Goal: Transaction & Acquisition: Obtain resource

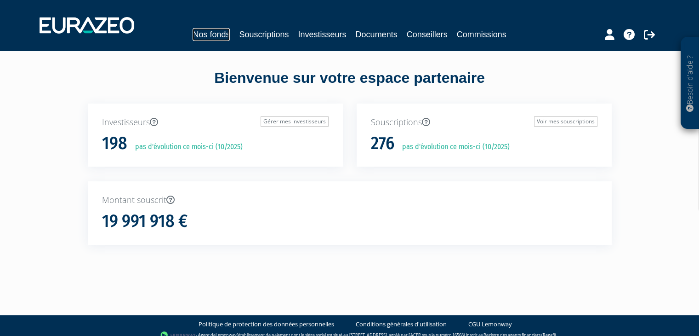
click at [218, 35] on link "Nos fonds" at bounding box center [211, 34] width 37 height 13
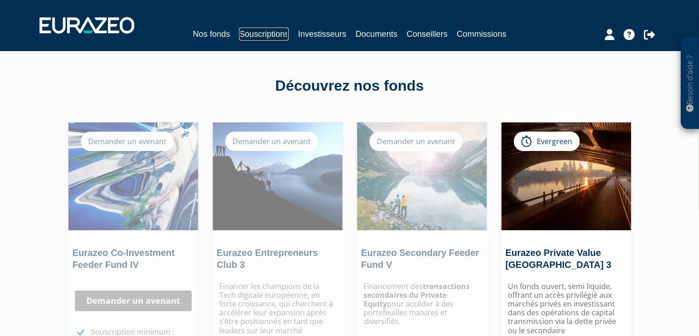
click at [247, 40] on link "Souscriptions" at bounding box center [264, 34] width 50 height 13
click at [269, 33] on link "Souscriptions" at bounding box center [264, 34] width 50 height 13
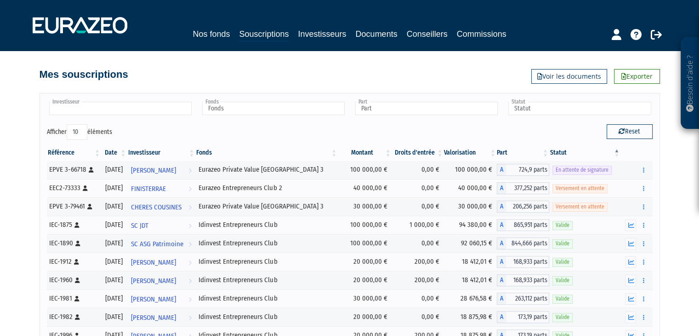
click at [142, 109] on input "text" at bounding box center [120, 108] width 143 height 13
type input "capide"
click at [123, 121] on li "CAPIDE AL" at bounding box center [119, 122] width 145 height 11
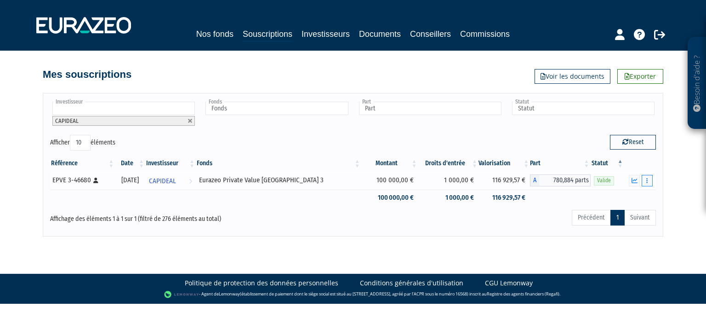
click at [645, 181] on button "button" at bounding box center [647, 180] width 11 height 11
click at [633, 179] on icon "button" at bounding box center [635, 180] width 6 height 6
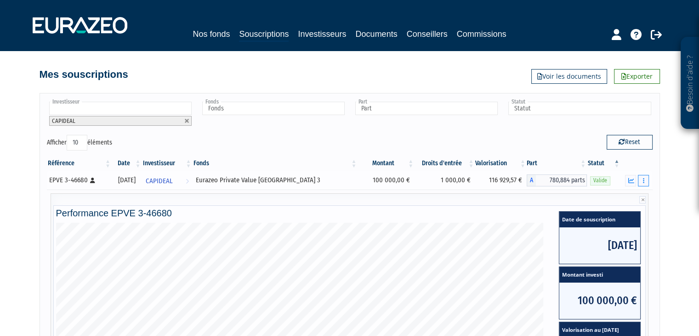
click at [642, 180] on button "button" at bounding box center [643, 180] width 11 height 11
click at [629, 197] on div "Performance EPVE 3-46680 Date de souscription 27/06/2023 Montant investi 100 00…" at bounding box center [350, 332] width 599 height 278
click at [644, 180] on icon "button" at bounding box center [643, 180] width 1 height 6
click at [632, 197] on link "Documents" at bounding box center [623, 196] width 46 height 15
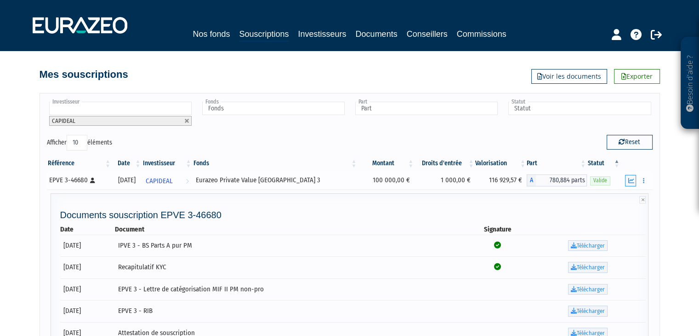
click at [632, 181] on icon "button" at bounding box center [631, 180] width 6 height 6
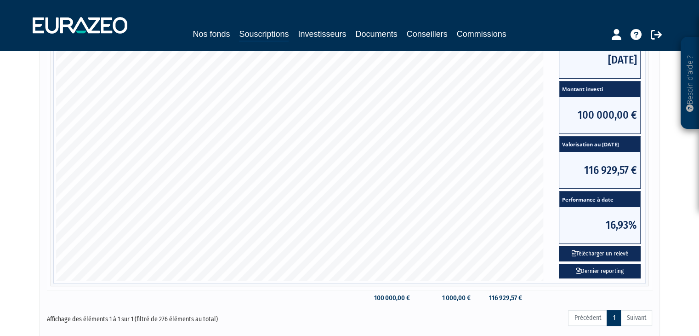
scroll to position [252, 0]
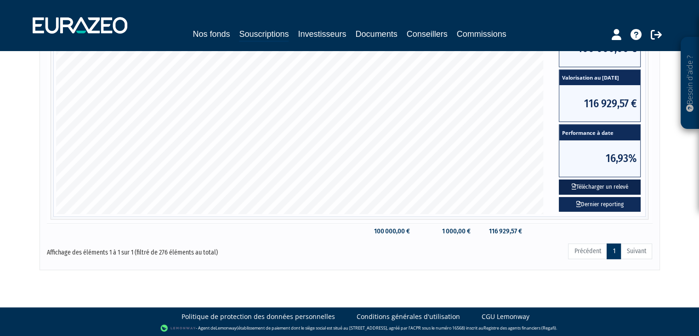
click at [594, 185] on button "Télécharger un relevé" at bounding box center [600, 186] width 82 height 15
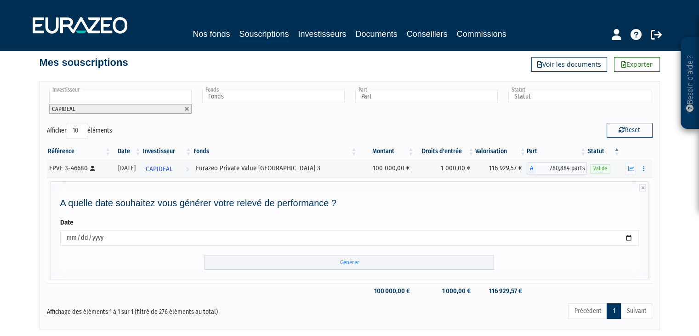
scroll to position [72, 0]
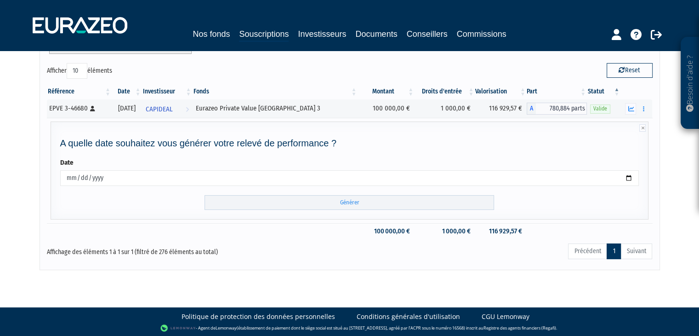
drag, startPoint x: 125, startPoint y: 176, endPoint x: 29, endPoint y: 175, distance: 95.6
click at [29, 175] on div "Besoin d'aide ? × J'ai besoin d'aide Si vous avez une question à propos du fonc…" at bounding box center [349, 99] width 699 height 342
click at [627, 177] on input "2025-10-06" at bounding box center [349, 178] width 579 height 16
type input "2025-09-30"
click at [262, 203] on input "Générer" at bounding box center [350, 202] width 290 height 15
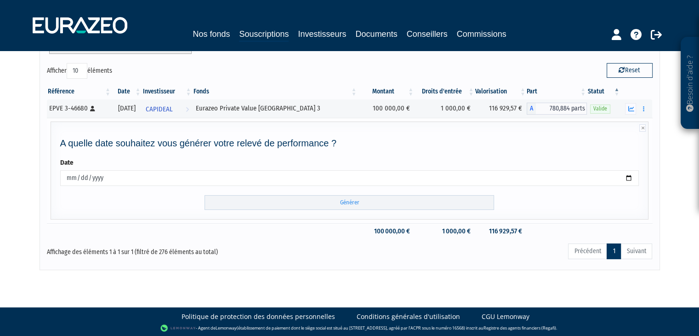
drag, startPoint x: 165, startPoint y: 178, endPoint x: 59, endPoint y: 171, distance: 106.4
click at [36, 179] on div "Besoin d'aide ? × J'ai besoin d'aide Si vous avez une question à propos du fonc…" at bounding box center [349, 99] width 699 height 342
type input "2025-10-06"
click at [447, 202] on input "Générer" at bounding box center [350, 202] width 290 height 15
